Goal: Navigation & Orientation: Find specific page/section

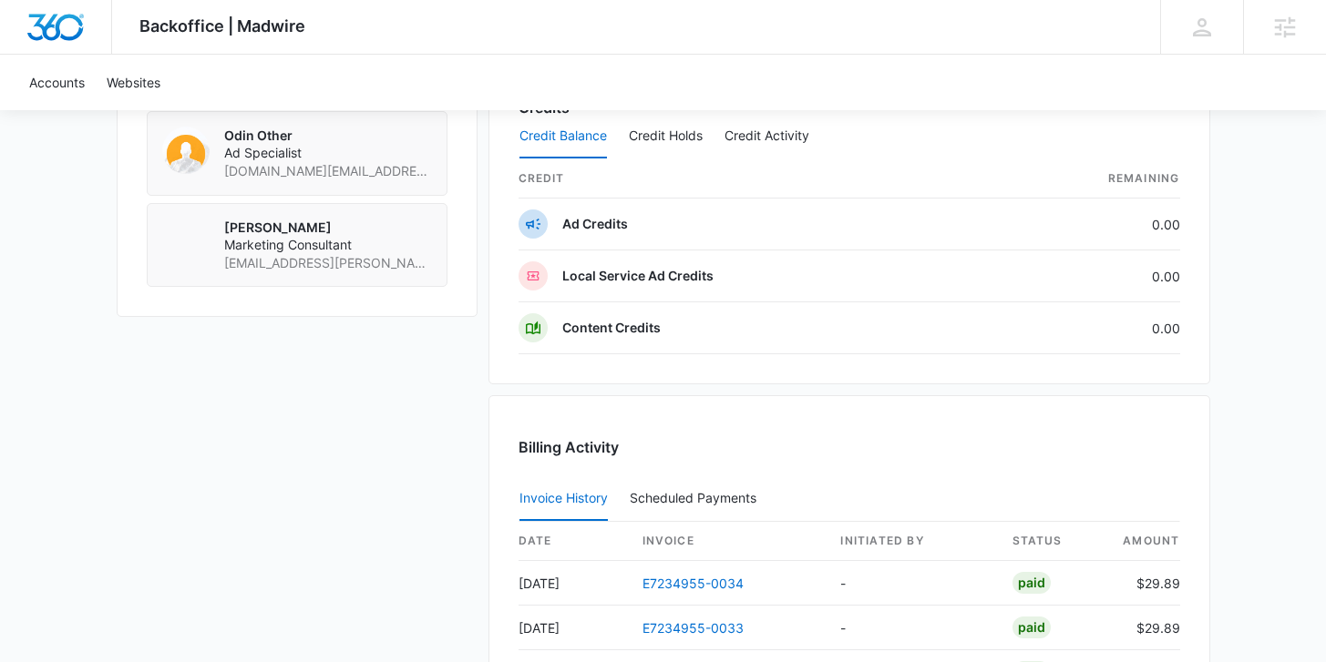
scroll to position [1855, 0]
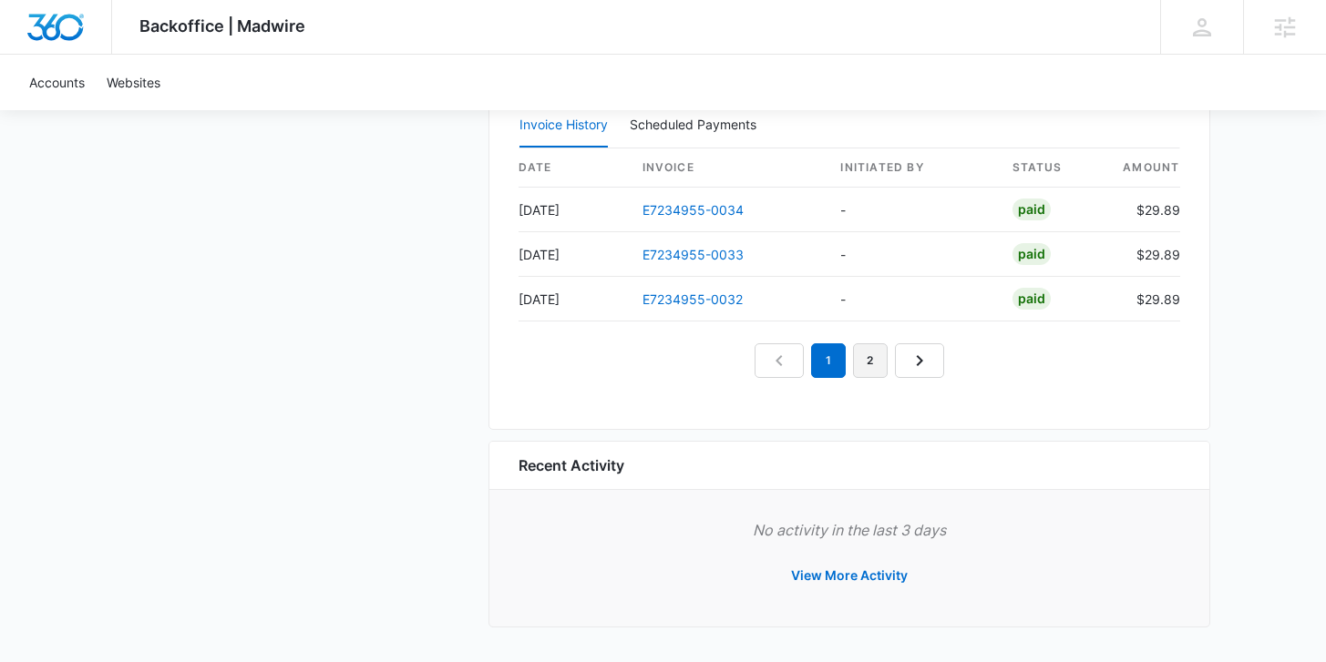
click at [874, 365] on link "2" at bounding box center [870, 360] width 35 height 35
click at [948, 373] on link "Next Page" at bounding box center [940, 360] width 49 height 35
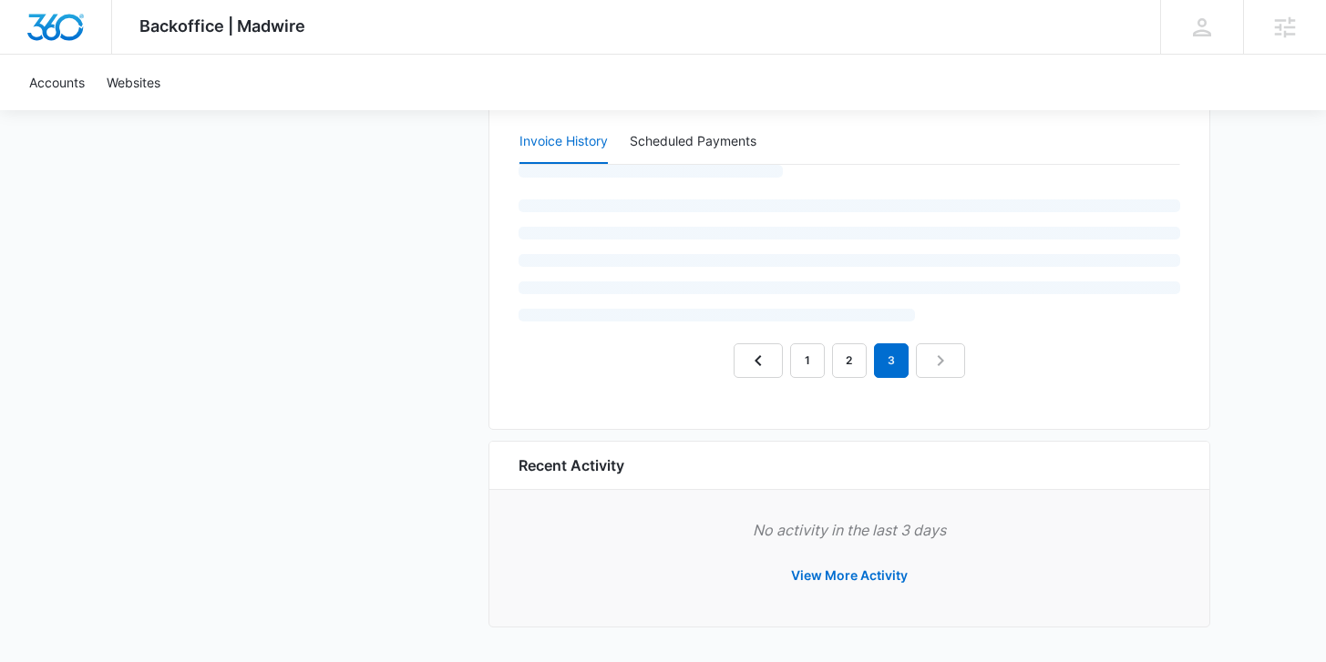
click at [948, 373] on nav "1 2 3" at bounding box center [848, 360] width 231 height 35
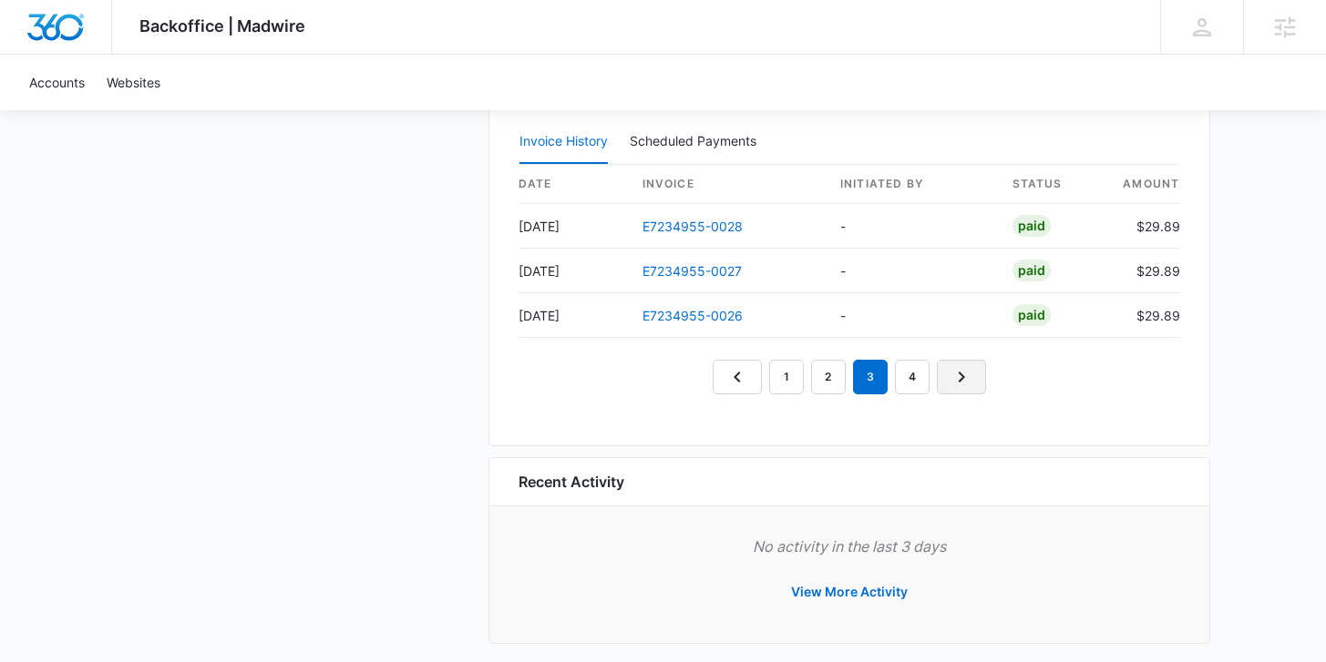
click at [948, 373] on link "Next Page" at bounding box center [961, 377] width 49 height 35
click at [978, 380] on icon "Next Page" at bounding box center [982, 377] width 22 height 22
click at [981, 368] on link "Next Page" at bounding box center [1002, 377] width 49 height 35
click at [1014, 388] on link "Next Page" at bounding box center [1023, 377] width 49 height 35
click at [1044, 374] on icon "Next Page" at bounding box center [1045, 377] width 6 height 11
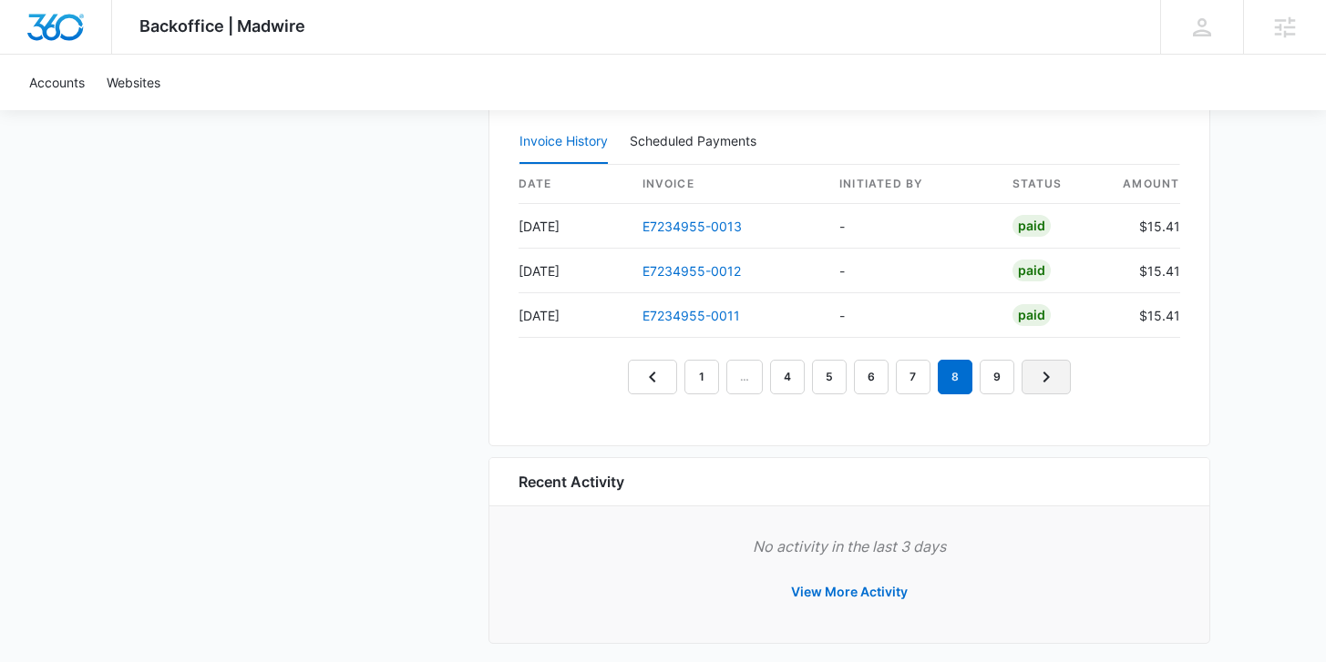
click at [1058, 367] on link "Next Page" at bounding box center [1045, 377] width 49 height 35
click at [1057, 371] on icon "Next Page" at bounding box center [1049, 377] width 22 height 22
click at [1057, 371] on icon "Next Page" at bounding box center [1051, 377] width 22 height 22
click at [1057, 371] on icon "Next Page" at bounding box center [1052, 377] width 22 height 22
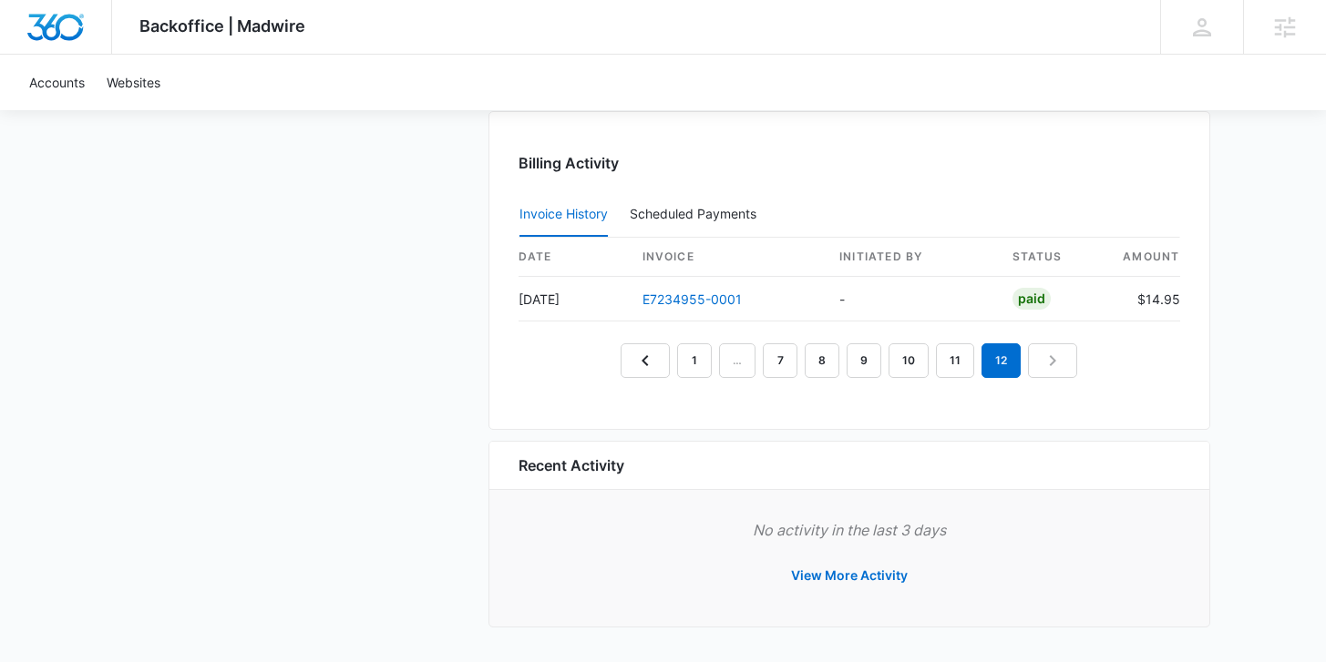
scroll to position [1766, 0]
click at [1051, 364] on nav "1 … 7 8 9 10 11 12" at bounding box center [848, 360] width 456 height 35
